Goal: Task Accomplishment & Management: Complete application form

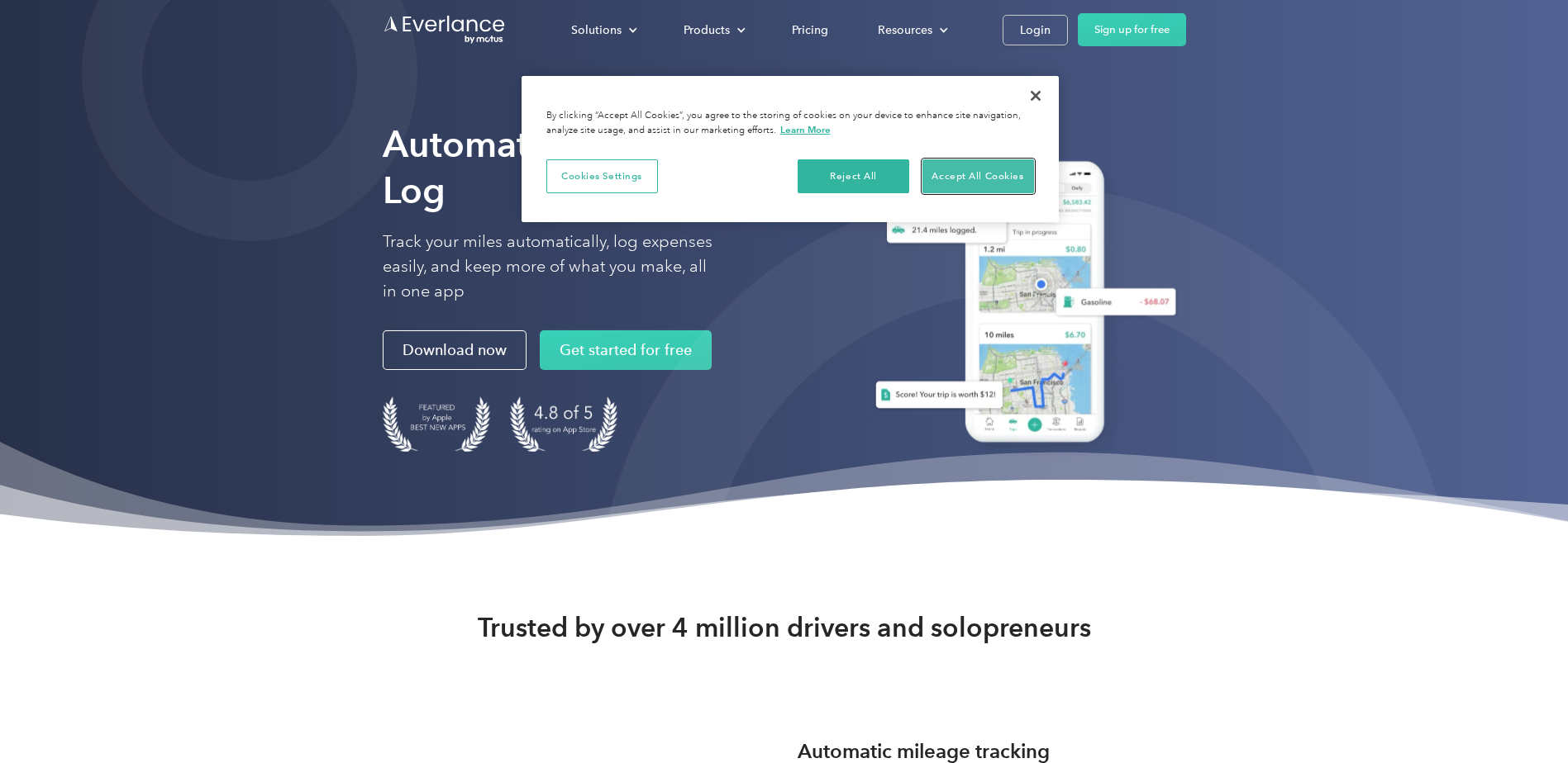
click at [979, 174] on button "Accept All Cookies" at bounding box center [978, 176] width 112 height 35
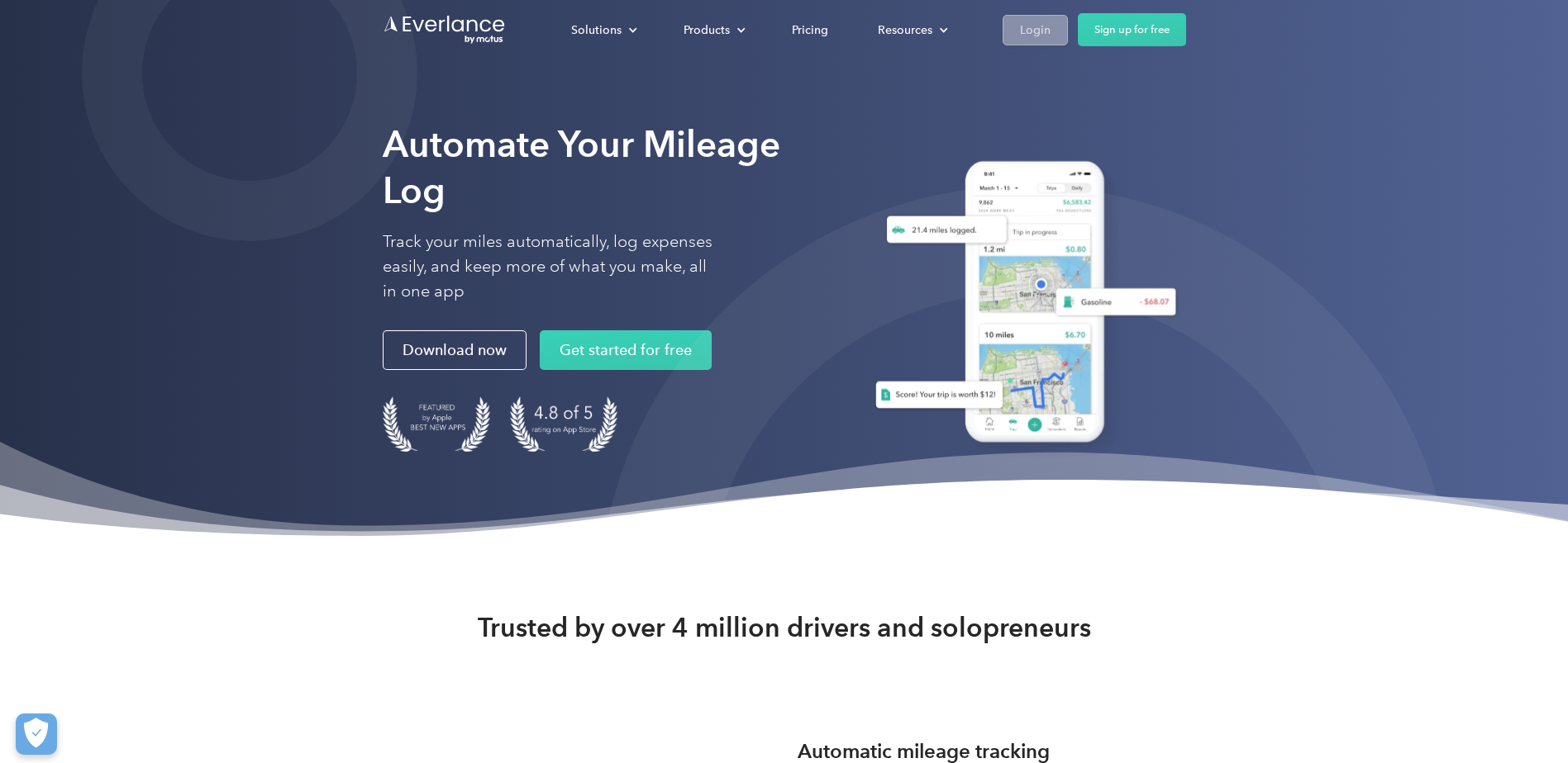
click at [1040, 27] on div "Login" at bounding box center [1035, 30] width 31 height 21
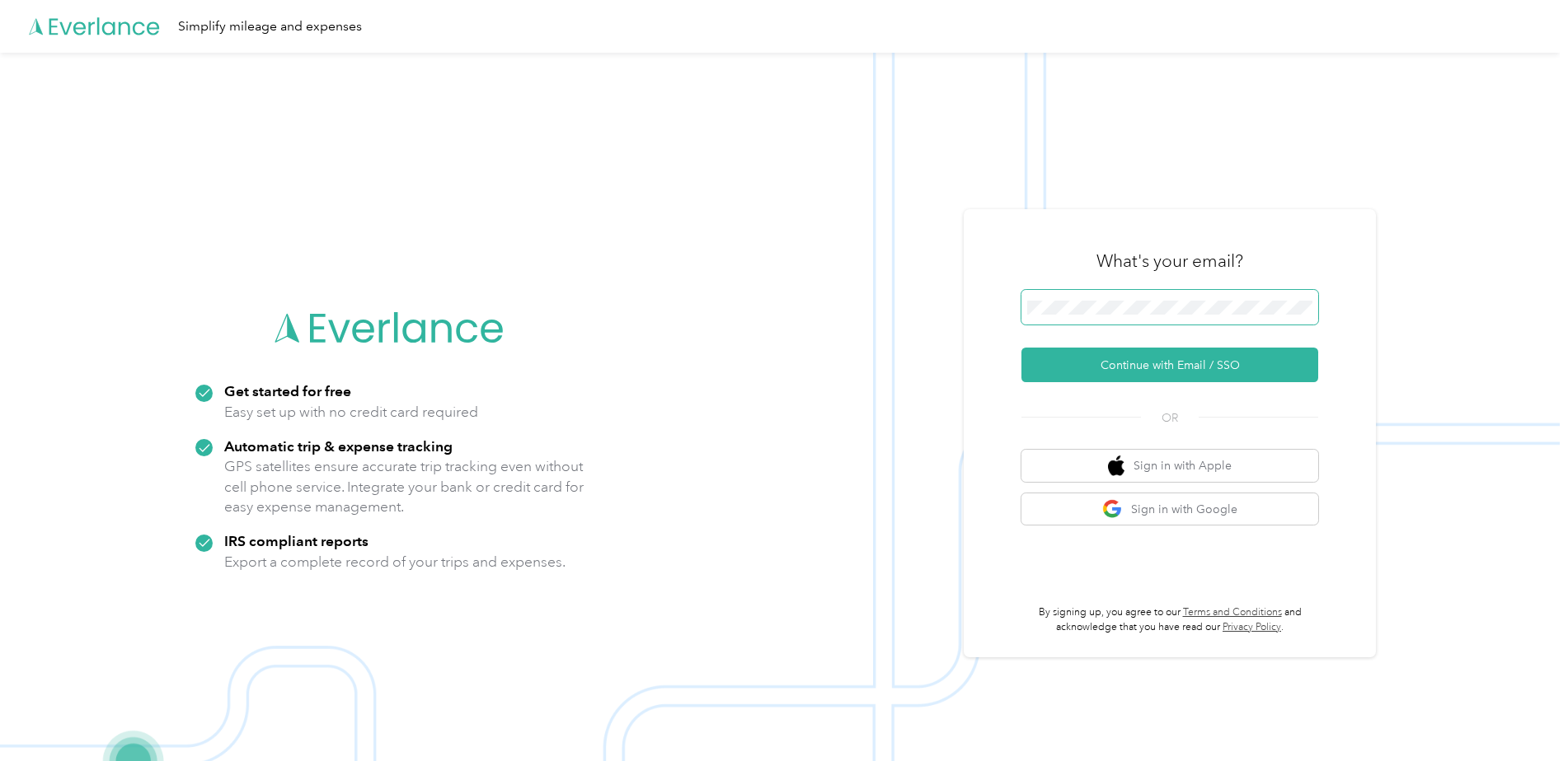
click at [1088, 297] on span at bounding box center [1170, 307] width 297 height 35
click at [1162, 362] on button "Continue with Email / SSO" at bounding box center [1170, 365] width 297 height 35
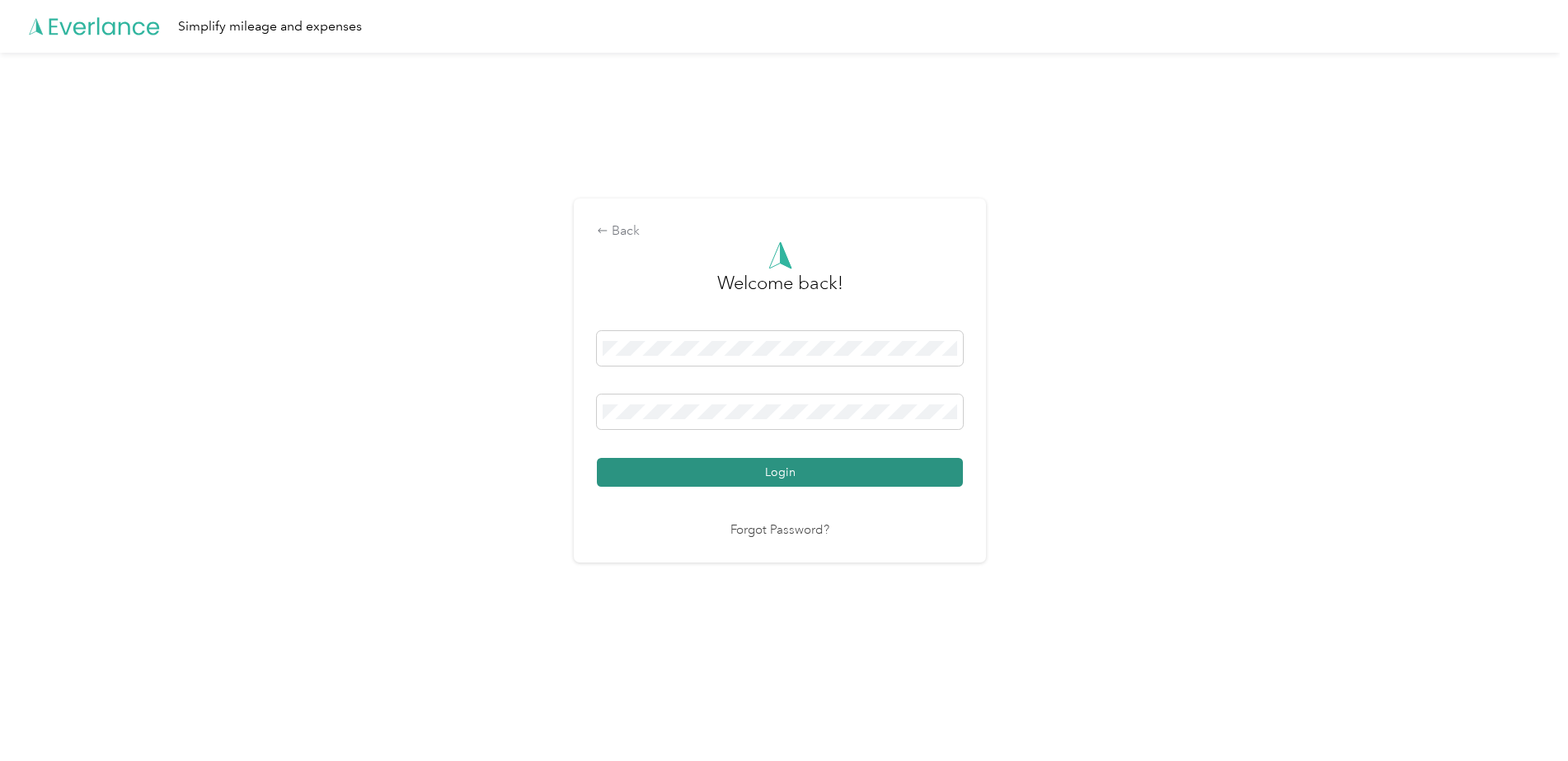
click at [676, 466] on button "Login" at bounding box center [779, 472] width 366 height 29
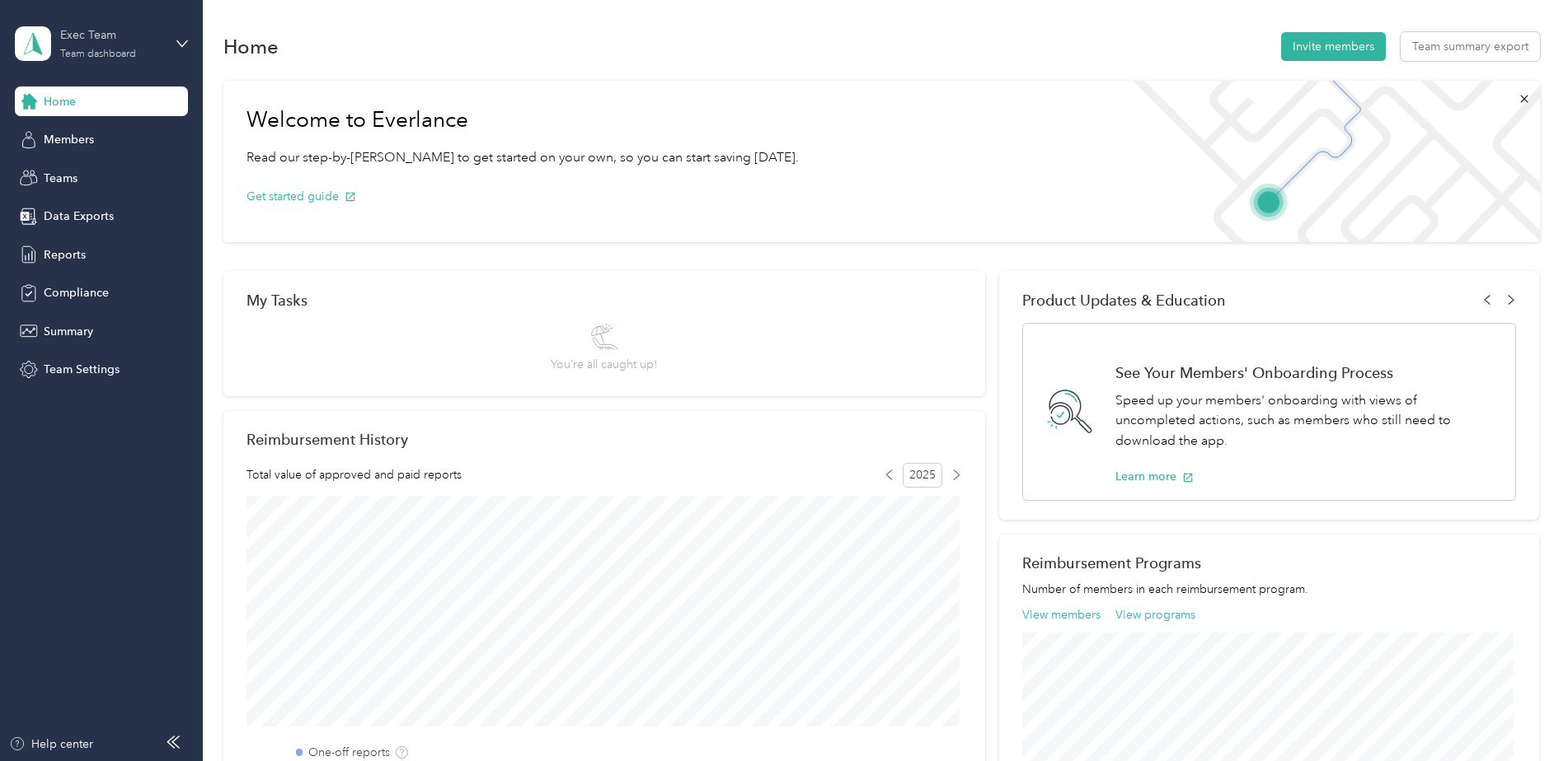
click at [109, 38] on div "Exec Team" at bounding box center [111, 35] width 103 height 18
click at [95, 173] on div "Personal dashboard" at bounding box center [81, 173] width 104 height 18
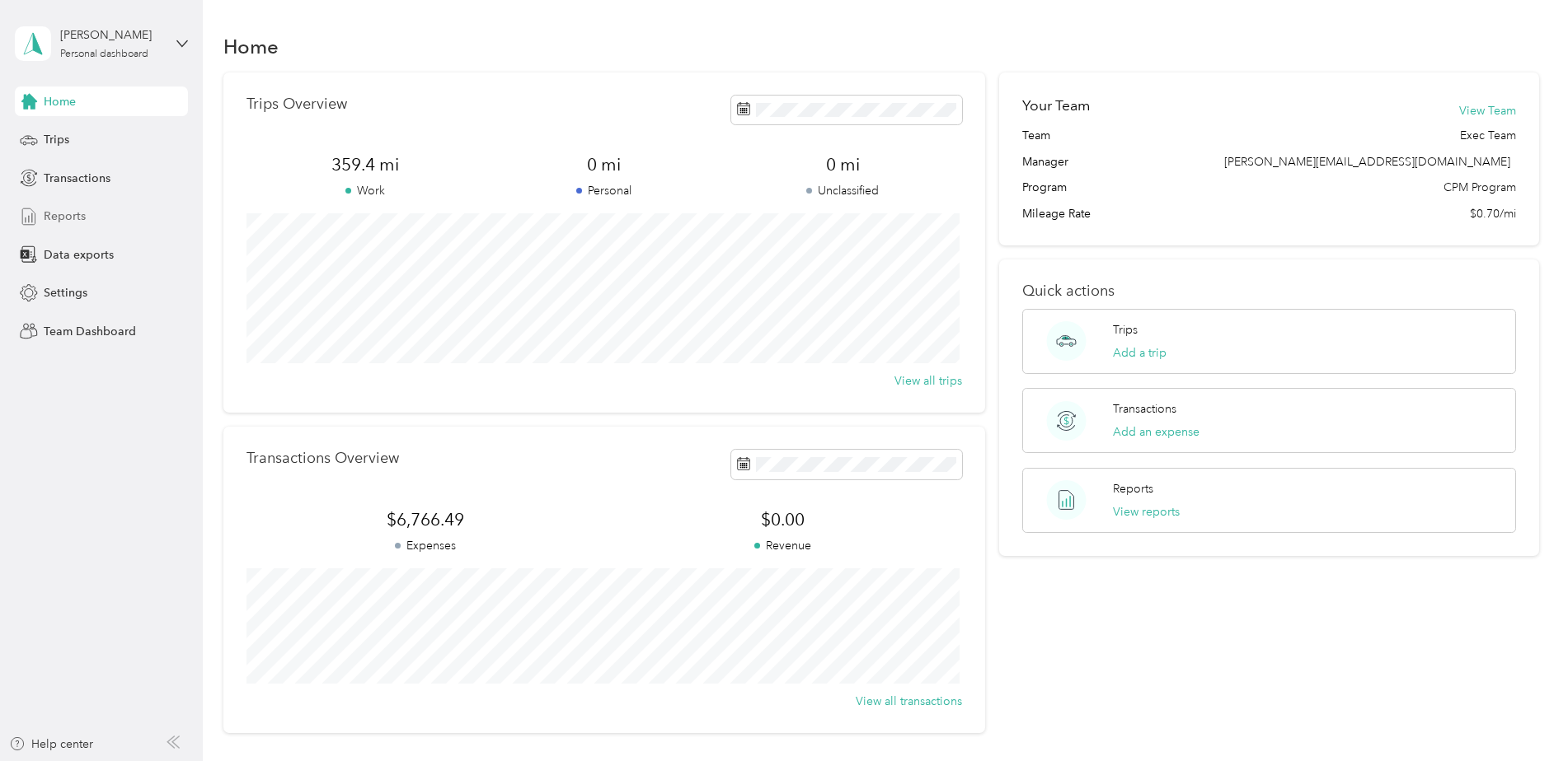
click at [60, 217] on span "Reports" at bounding box center [64, 217] width 42 height 18
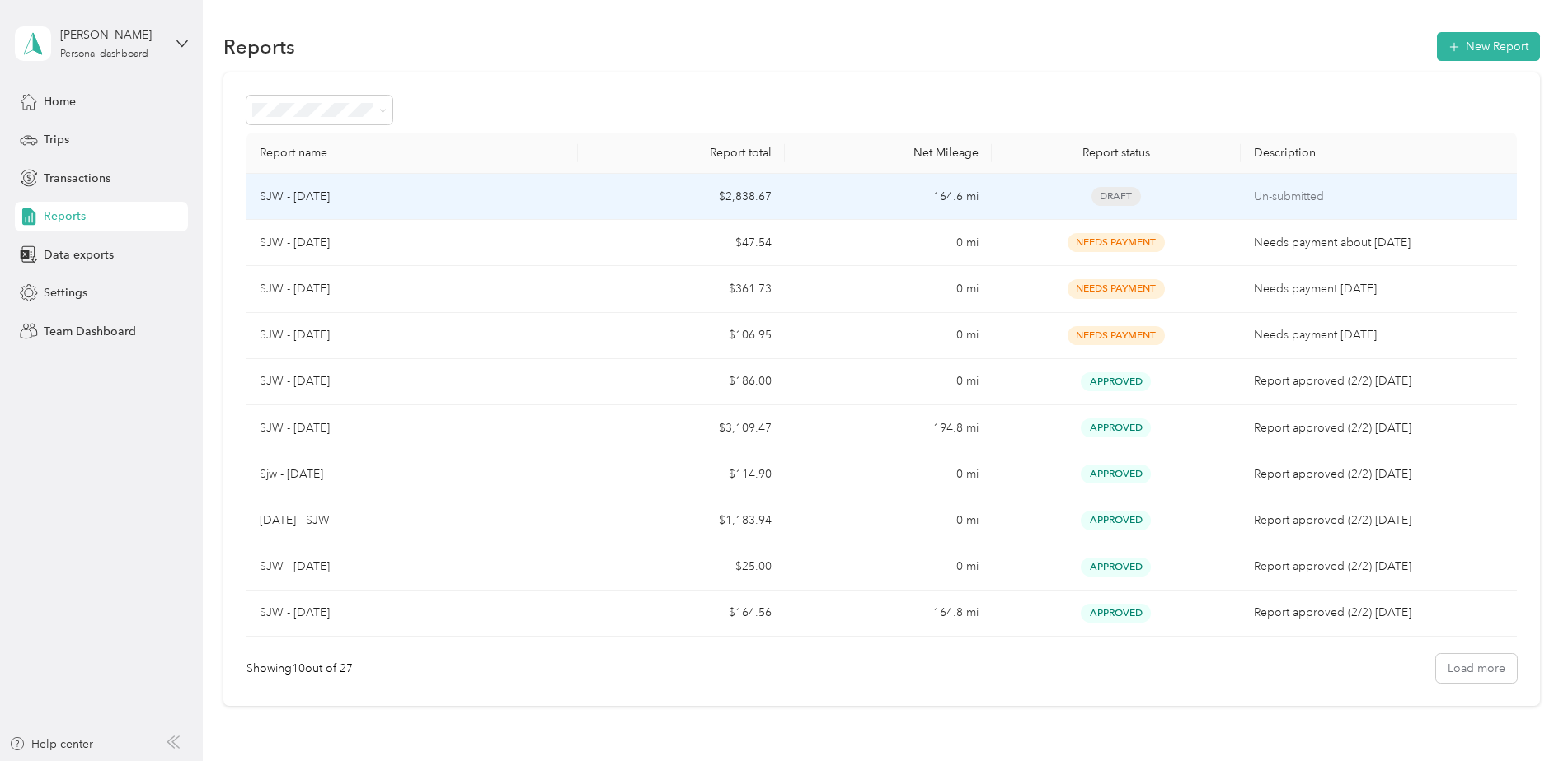
click at [436, 198] on div "SJW - August 2025" at bounding box center [411, 197] width 305 height 18
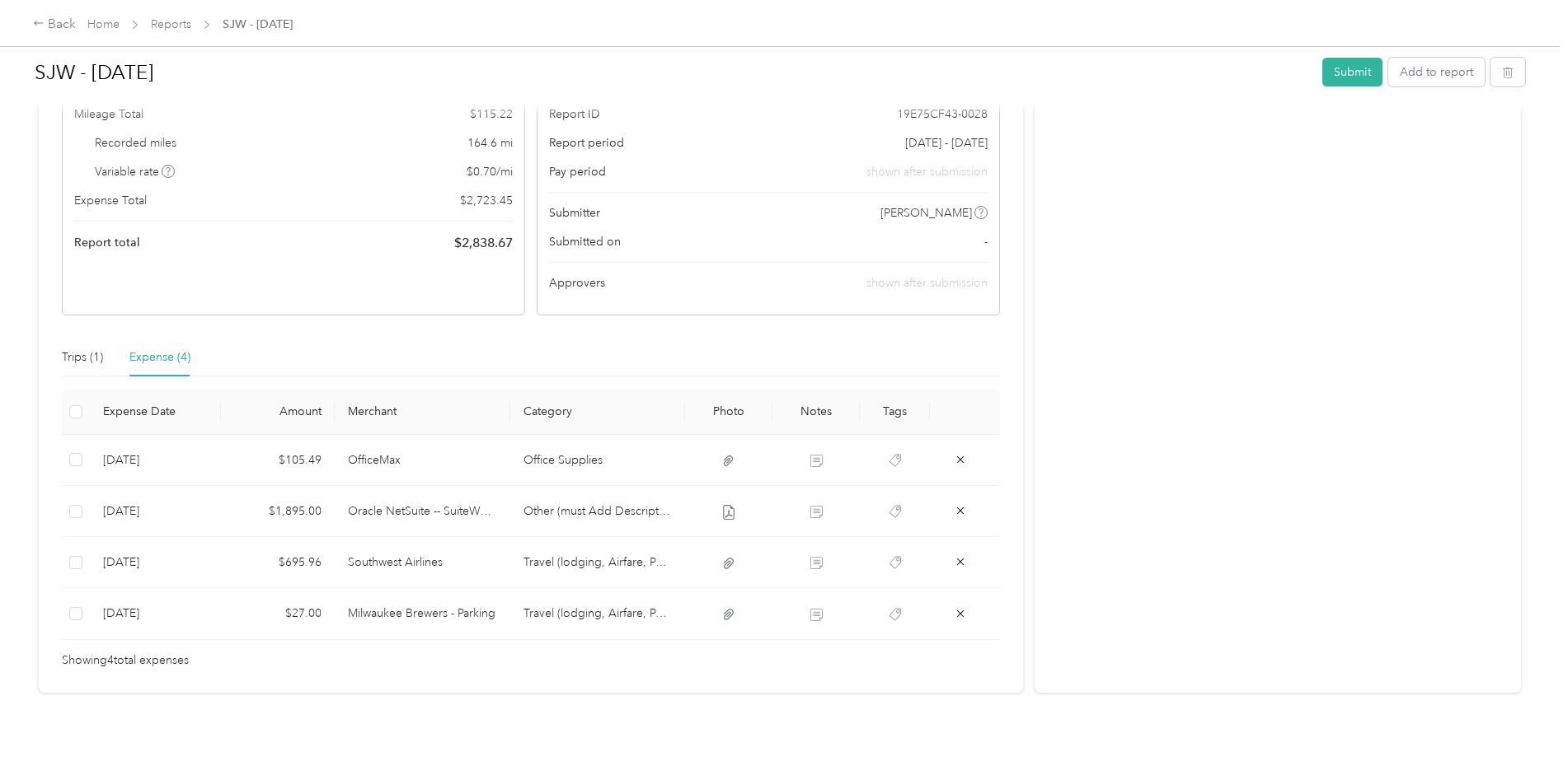
scroll to position [180, 0]
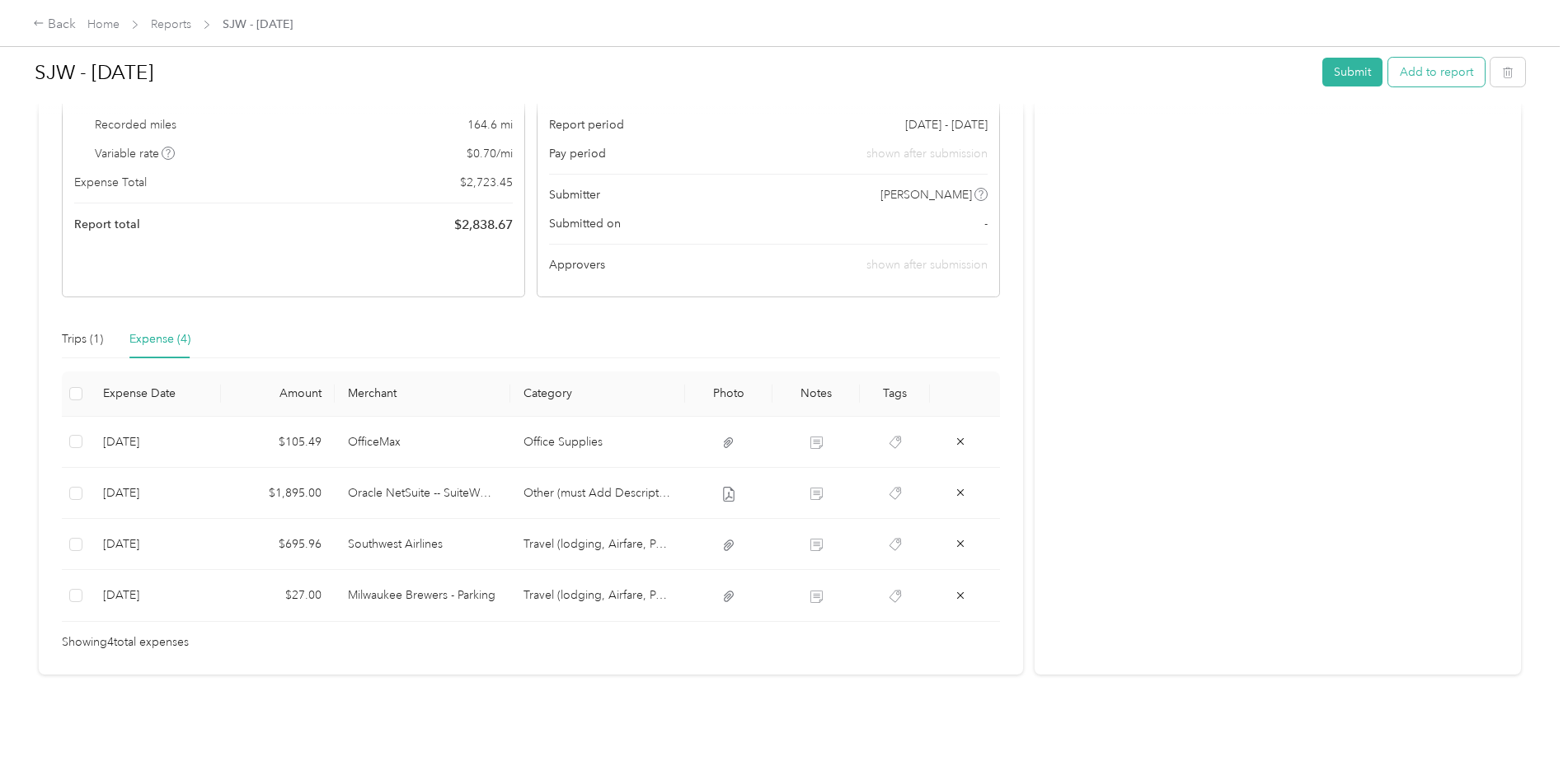
click at [1426, 75] on button "Add to report" at bounding box center [1437, 72] width 97 height 29
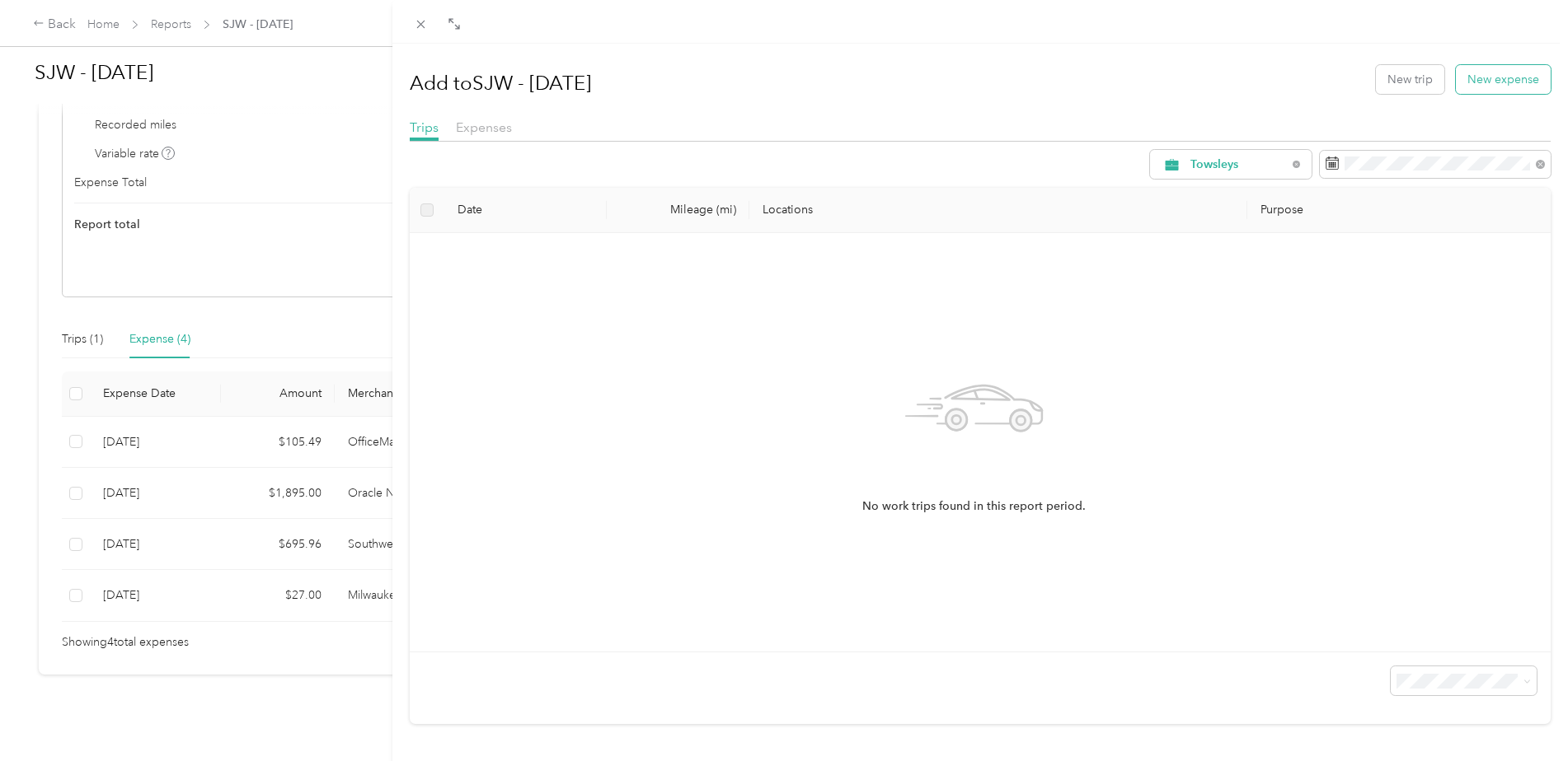
click at [1484, 78] on button "New expense" at bounding box center [1503, 79] width 95 height 29
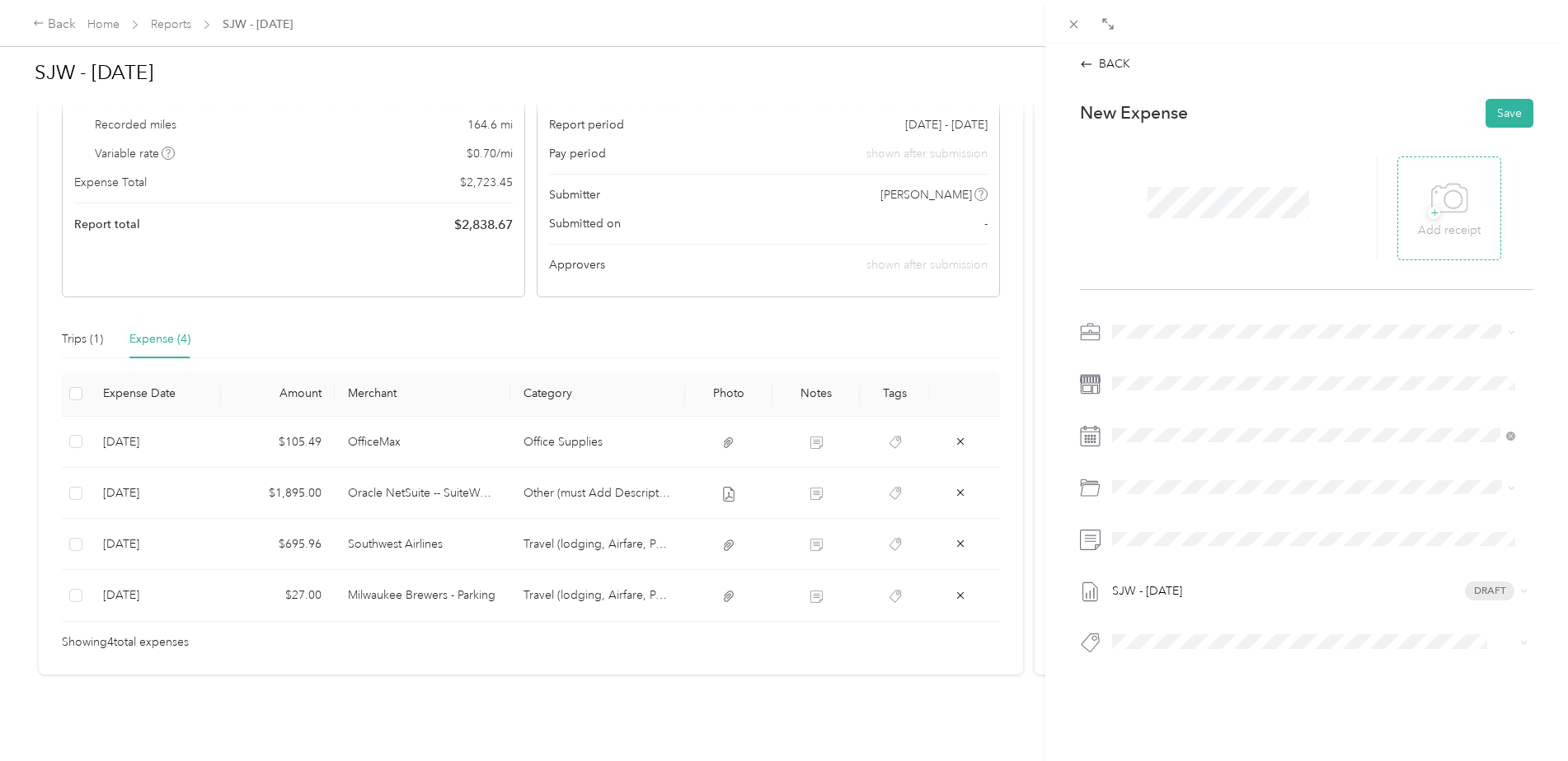
click at [1446, 187] on icon at bounding box center [1450, 199] width 37 height 45
click at [1137, 363] on div "Towsleys" at bounding box center [1305, 357] width 373 height 18
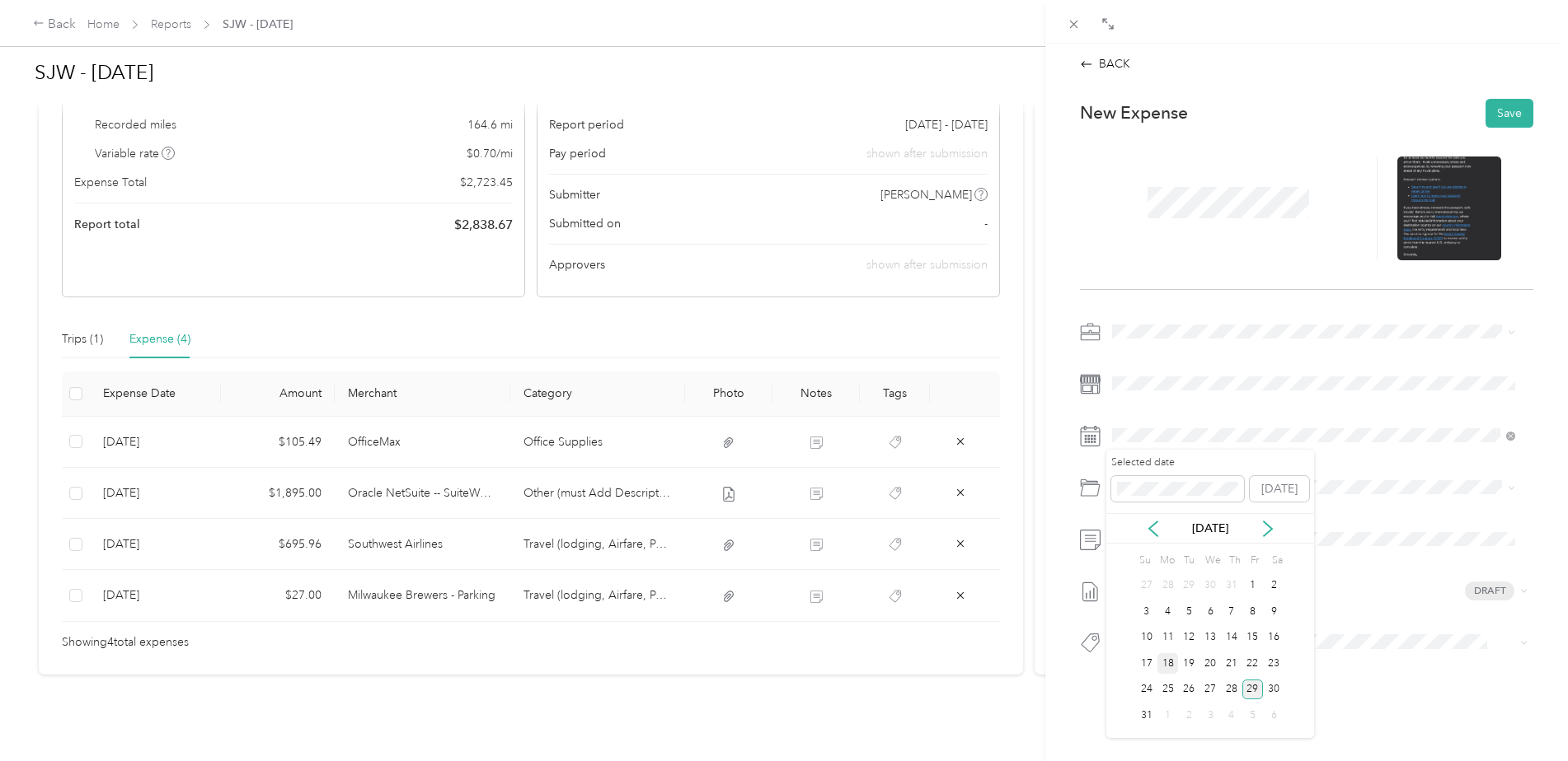
click at [1172, 661] on div "18" at bounding box center [1169, 663] width 22 height 21
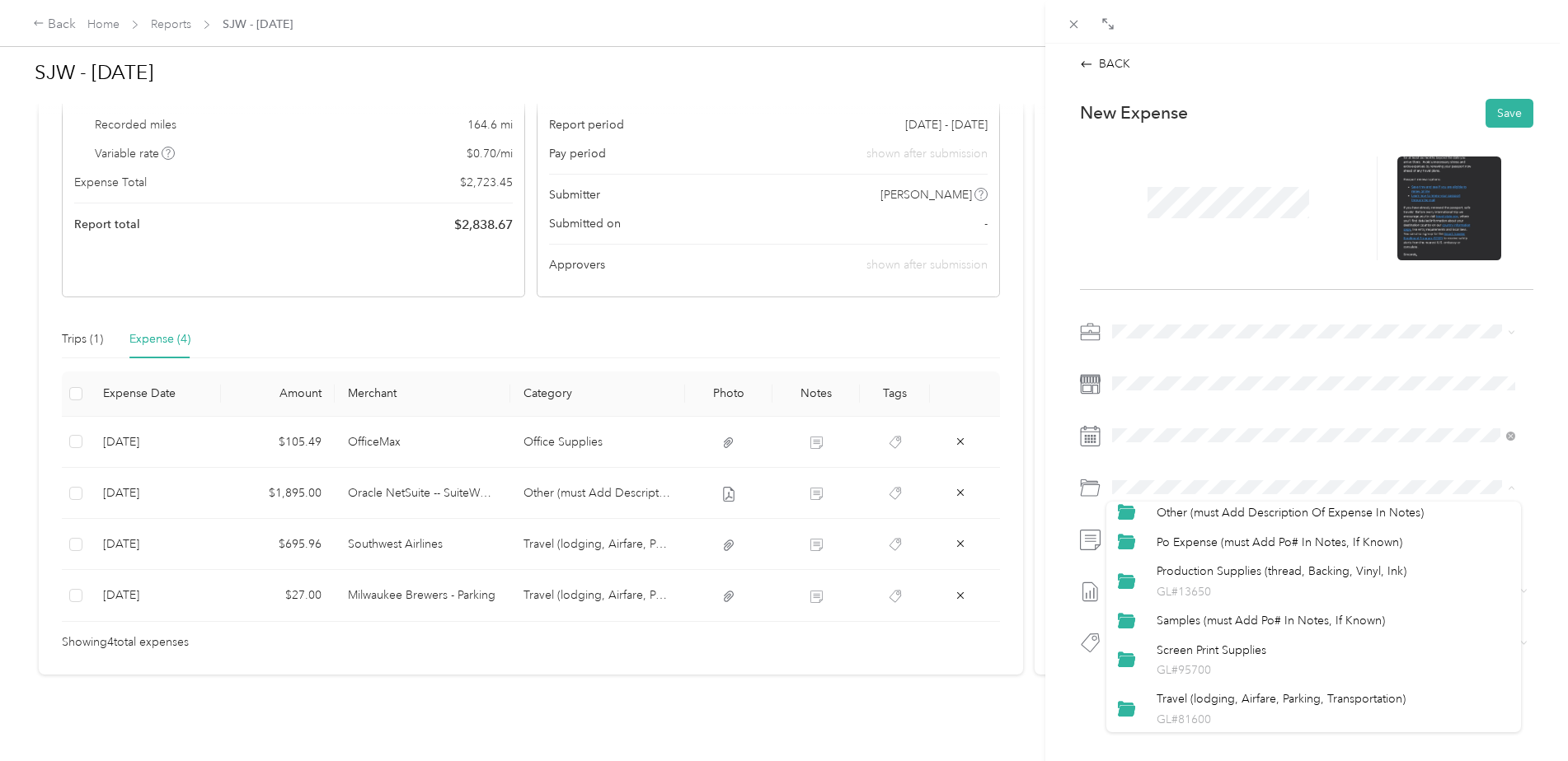
scroll to position [756, 0]
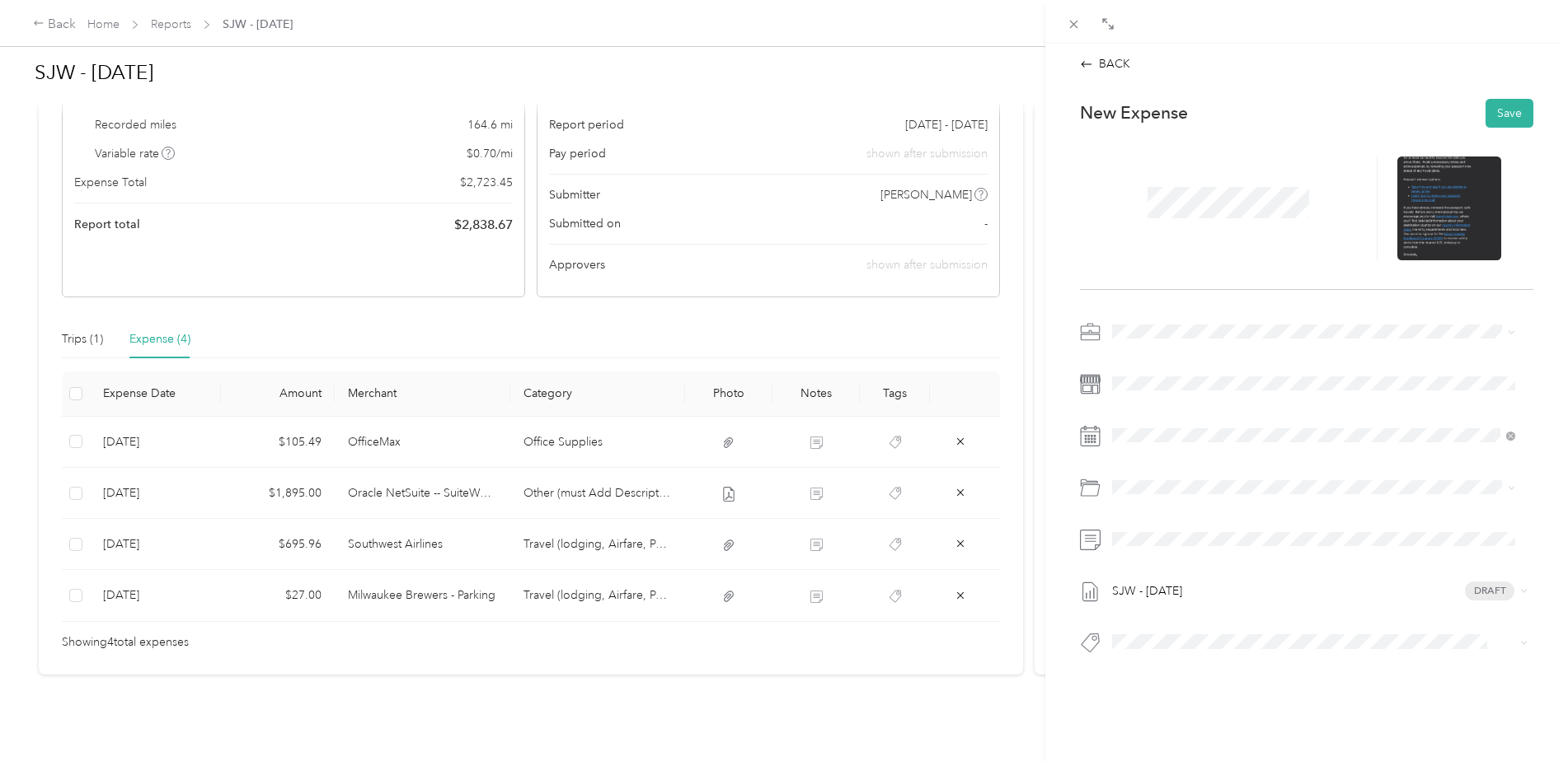
click at [1200, 700] on div "Travel (lodging, Airfare, Parking, Transportation) GL#81600" at bounding box center [1333, 707] width 353 height 37
click at [1246, 593] on span "SJW - August 2025 Draft" at bounding box center [1317, 591] width 396 height 15
click at [1202, 648] on li "SJW - August 2025 Draft" at bounding box center [1314, 643] width 414 height 27
click at [1185, 485] on button "Corporate Credit Card Used" at bounding box center [1194, 479] width 153 height 21
click at [1494, 107] on button "Save" at bounding box center [1509, 112] width 47 height 29
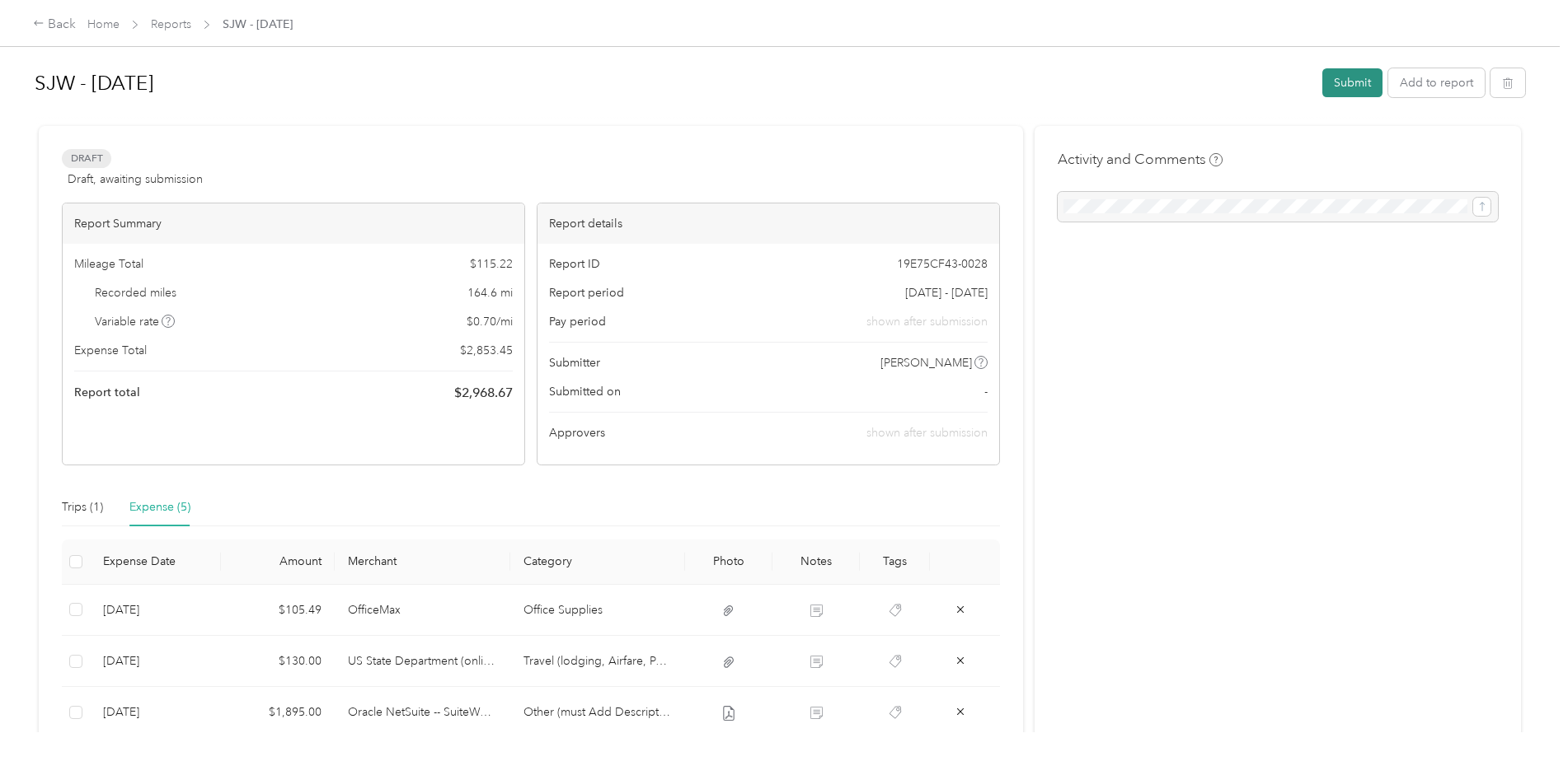
click at [1351, 78] on button "Submit" at bounding box center [1352, 82] width 60 height 29
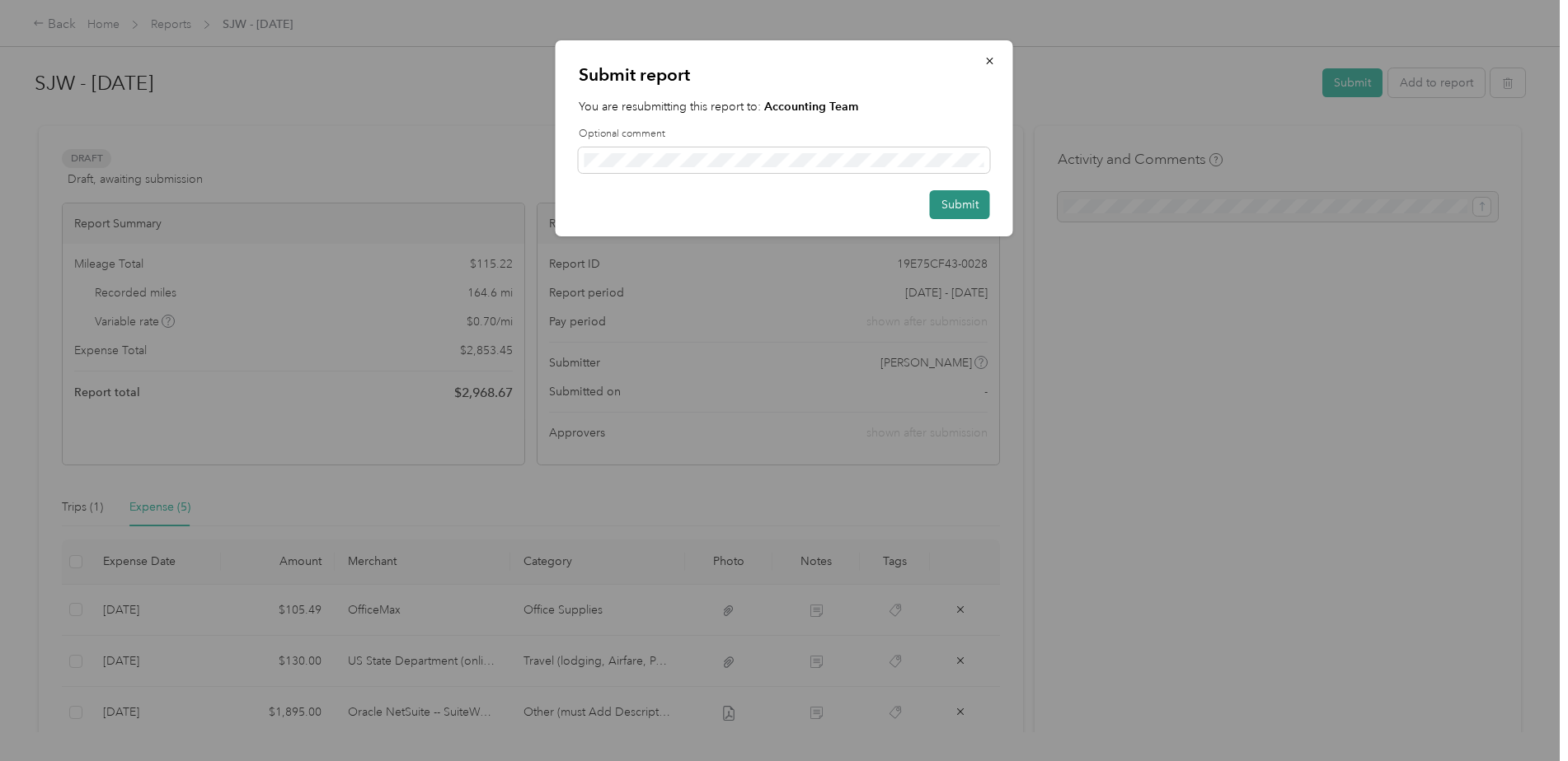
click at [968, 203] on button "Submit" at bounding box center [960, 204] width 60 height 29
